Goal: Information Seeking & Learning: Compare options

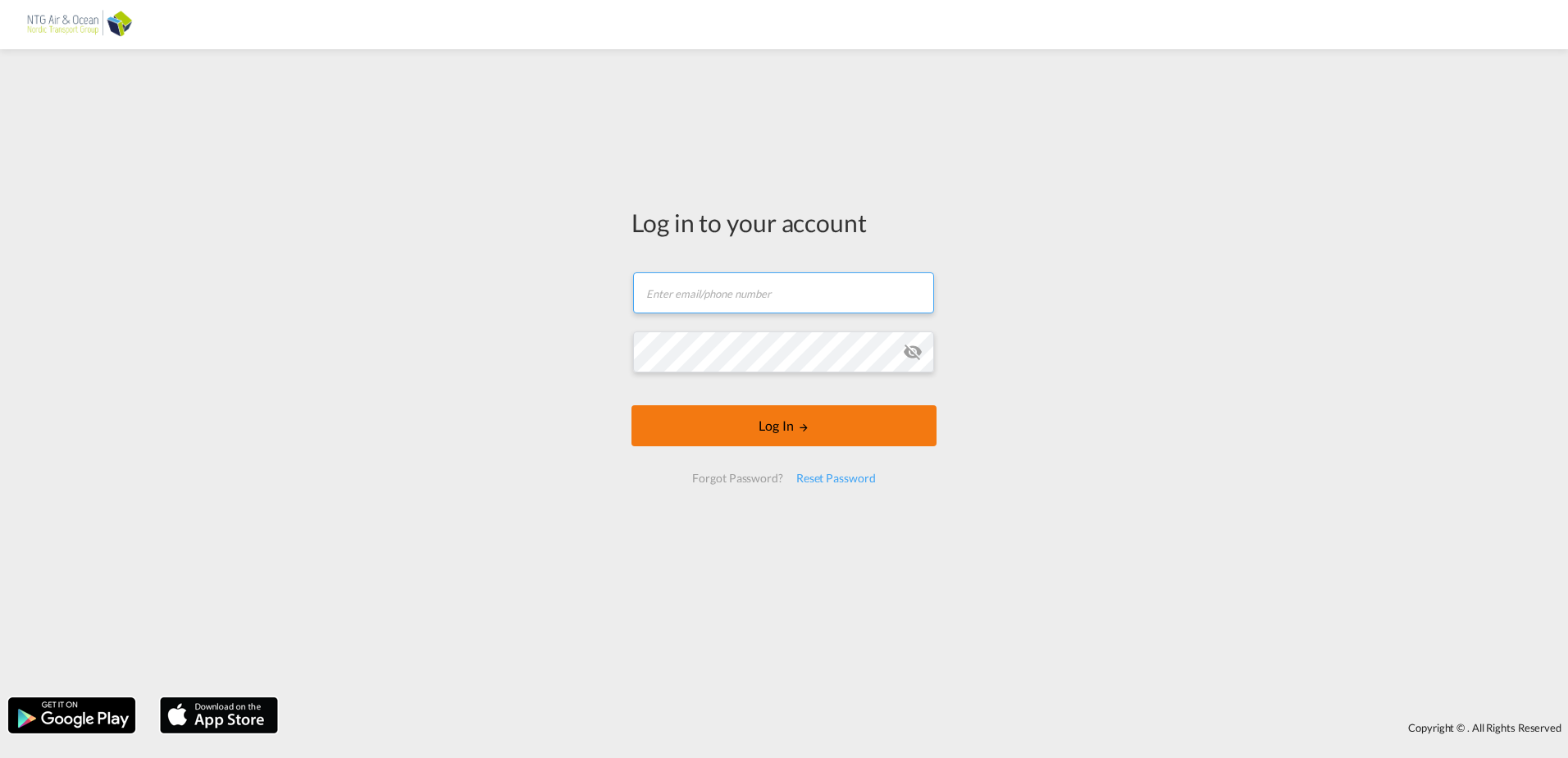
type input "[EMAIL_ADDRESS][DOMAIN_NAME]"
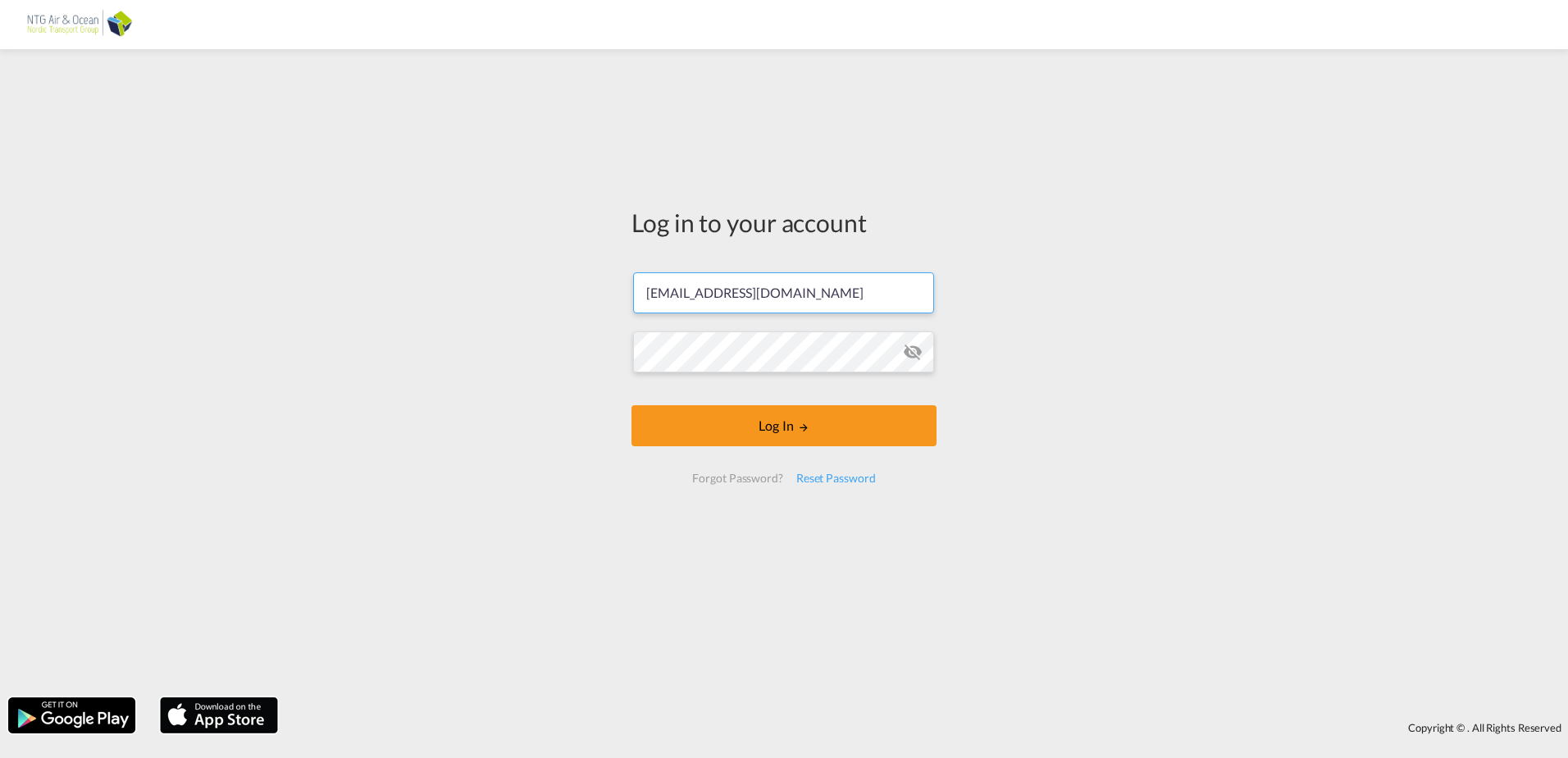
click at [759, 436] on form "[EMAIL_ADDRESS][DOMAIN_NAME] Email field is required Password field is required…" at bounding box center [783, 378] width 305 height 244
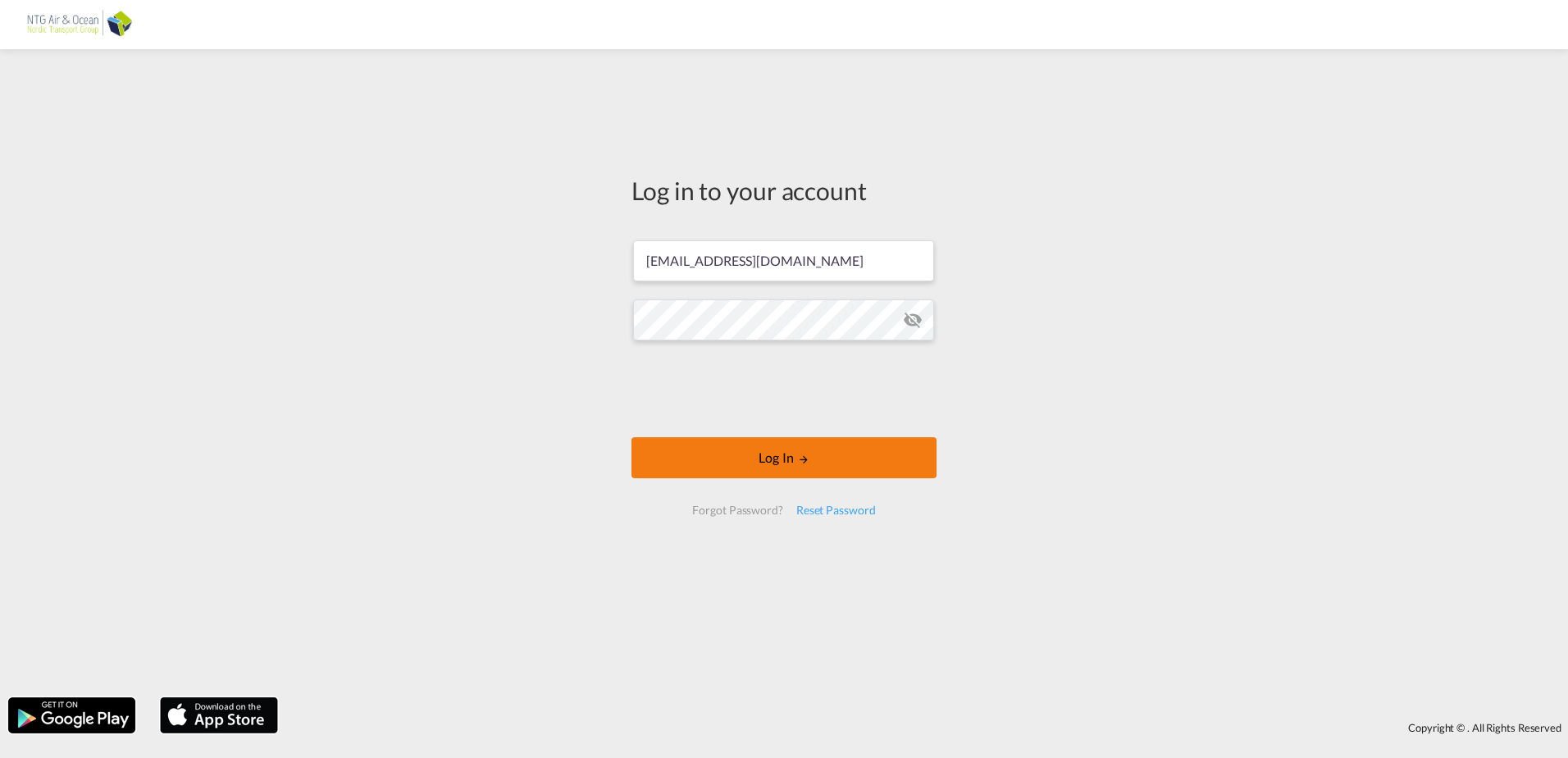
click at [761, 460] on button "Log In" at bounding box center [783, 457] width 305 height 41
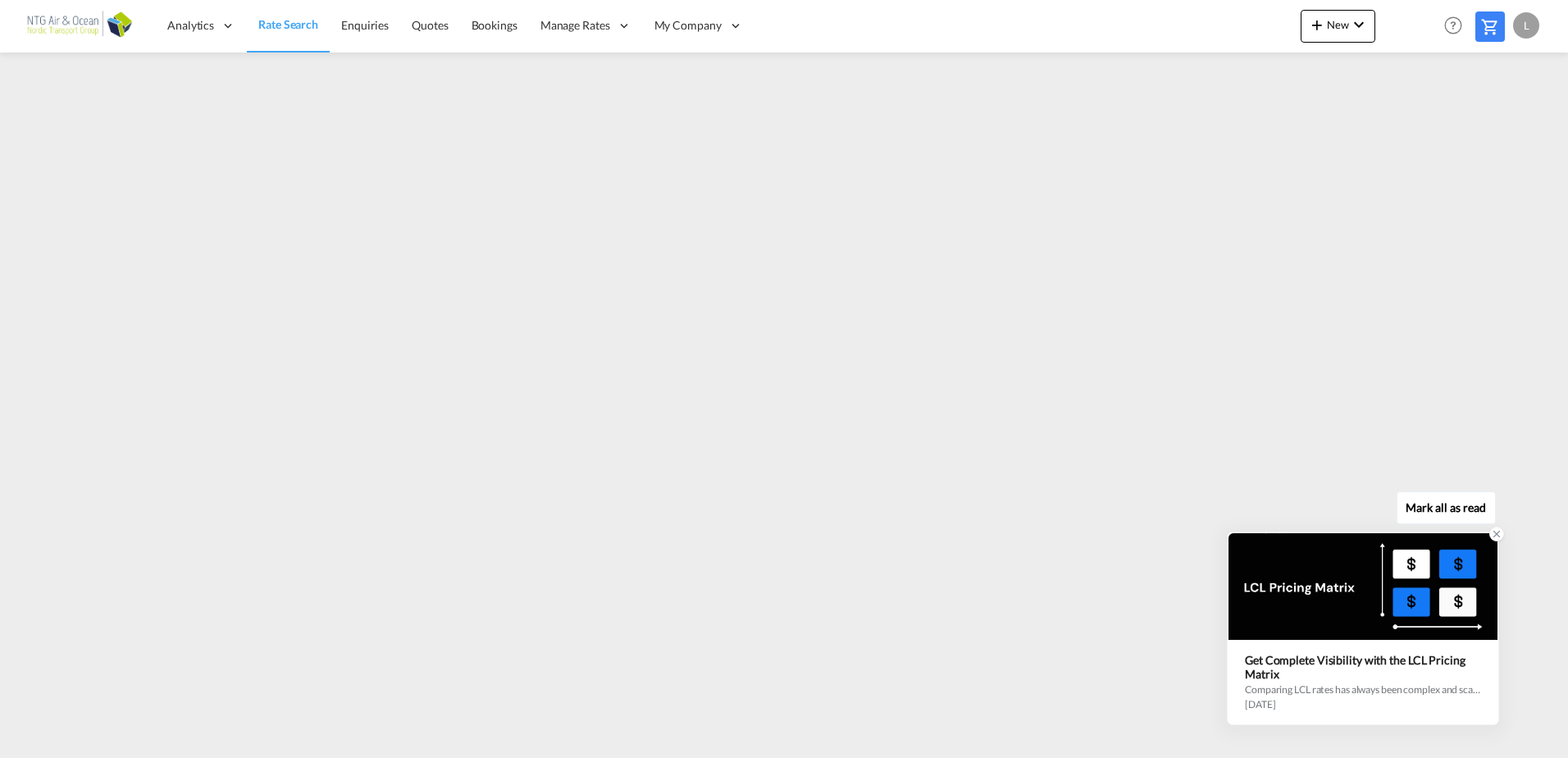
click at [1408, 642] on div "Get Complete Visibility with the LCL Pricing Matrix Comparing LCL rates has alw…" at bounding box center [1362, 682] width 269 height 84
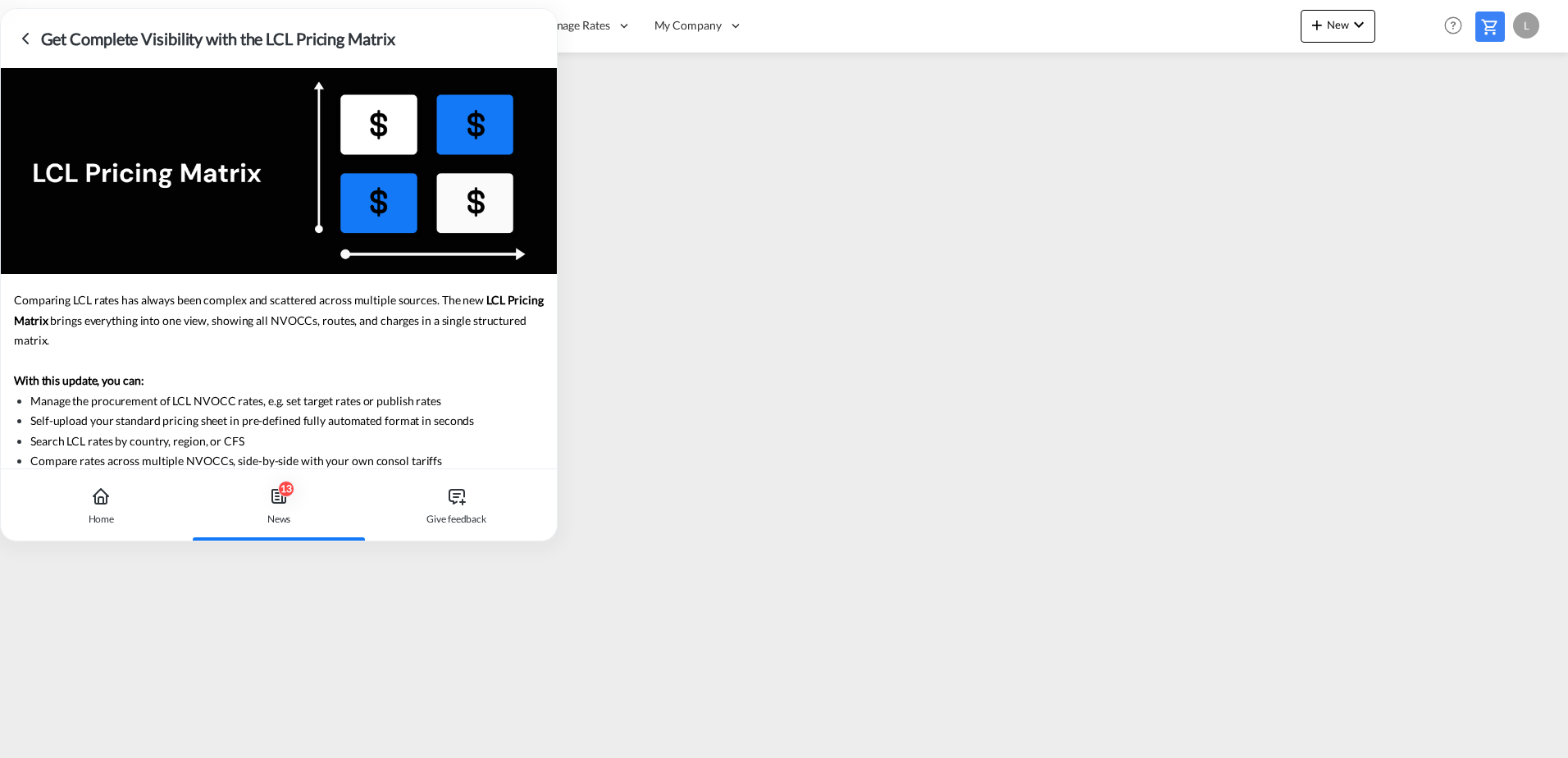
click at [24, 32] on icon at bounding box center [25, 38] width 20 height 20
